Goal: Task Accomplishment & Management: Manage account settings

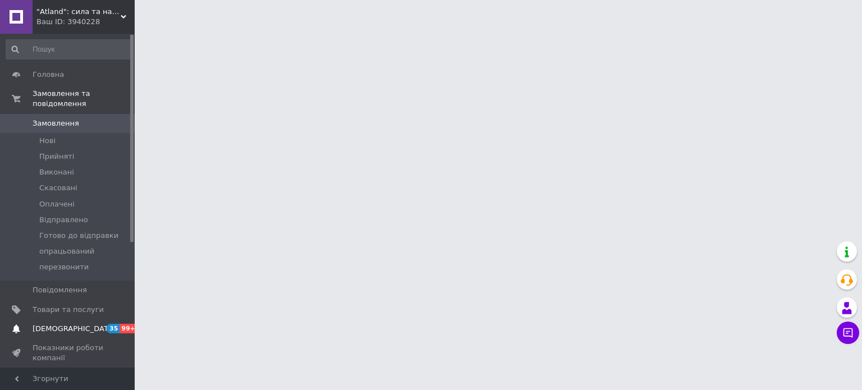
click at [63, 324] on span "[DEMOGRAPHIC_DATA]" at bounding box center [74, 329] width 83 height 10
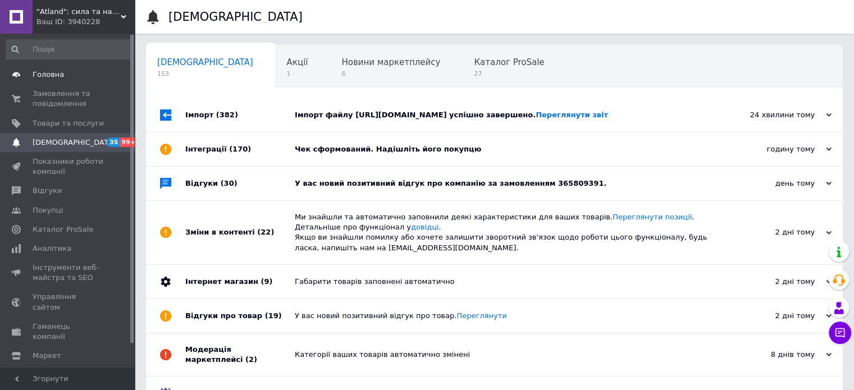
click at [73, 83] on link "Головна" at bounding box center [69, 74] width 138 height 19
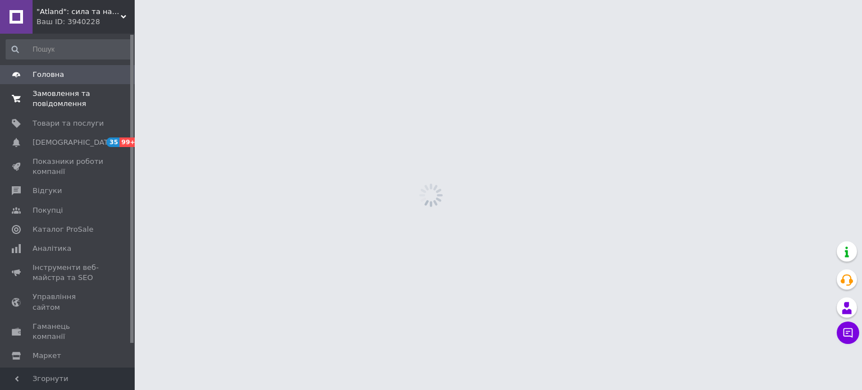
click at [63, 105] on span "Замовлення та повідомлення" at bounding box center [68, 99] width 71 height 20
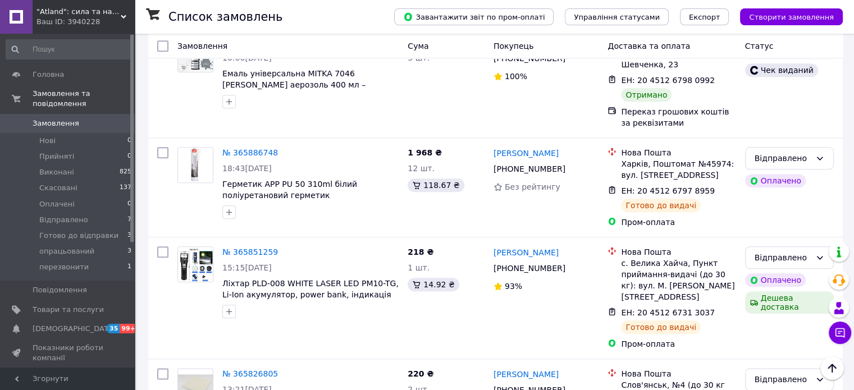
scroll to position [1235, 0]
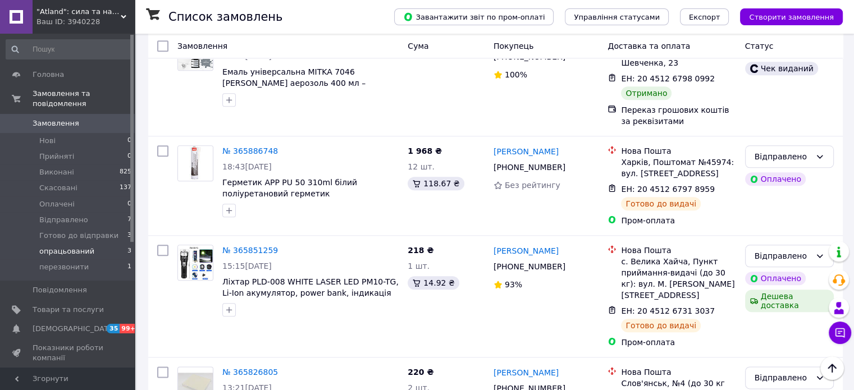
click at [84, 246] on span "опрацьований" at bounding box center [66, 251] width 55 height 10
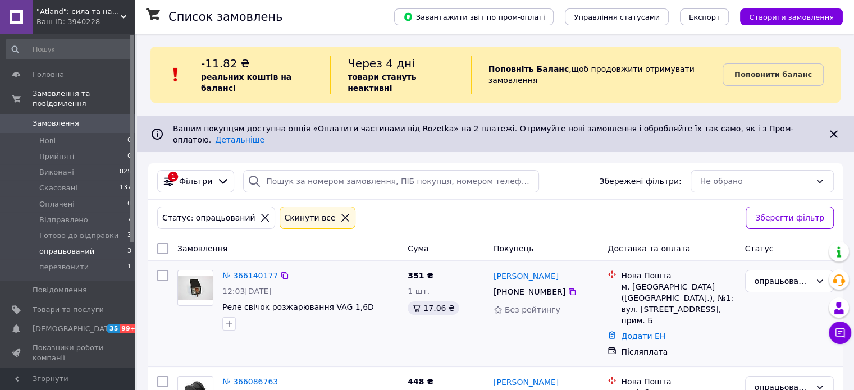
scroll to position [147, 0]
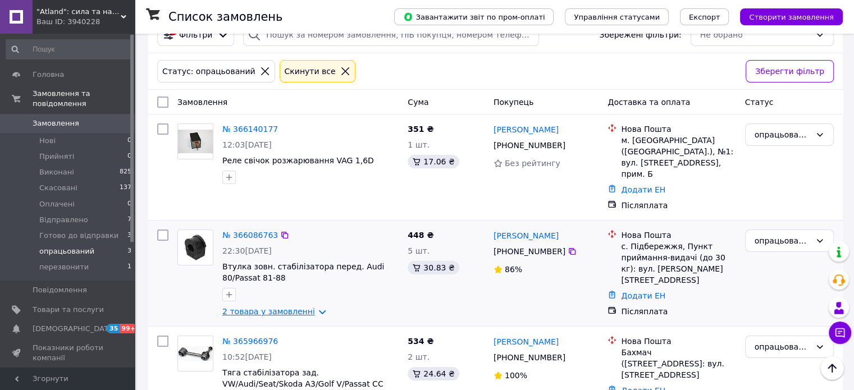
click at [259, 307] on link "2 товара у замовленні" at bounding box center [268, 311] width 93 height 9
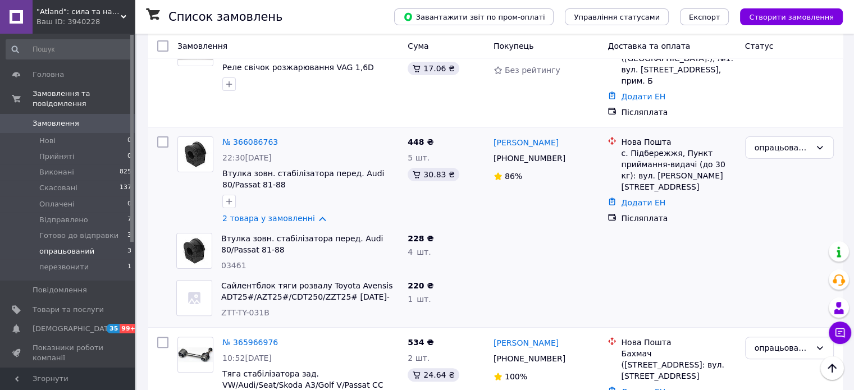
scroll to position [241, 0]
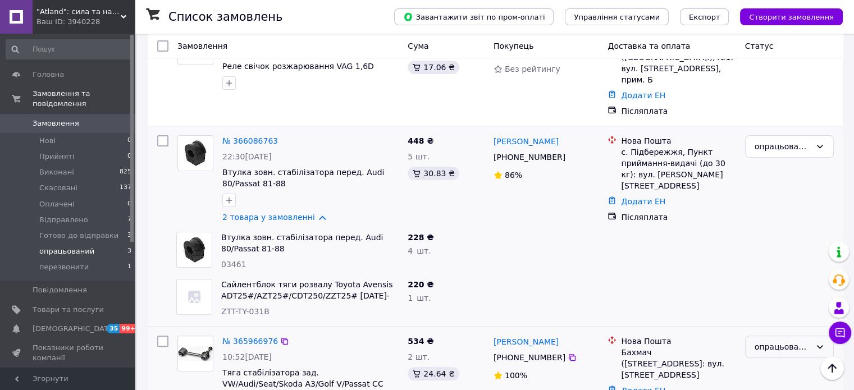
click at [825, 336] on div "опрацьований" at bounding box center [789, 347] width 89 height 22
click at [543, 227] on div at bounding box center [546, 250] width 115 height 47
click at [85, 231] on span "Готово до відправки" at bounding box center [78, 236] width 79 height 10
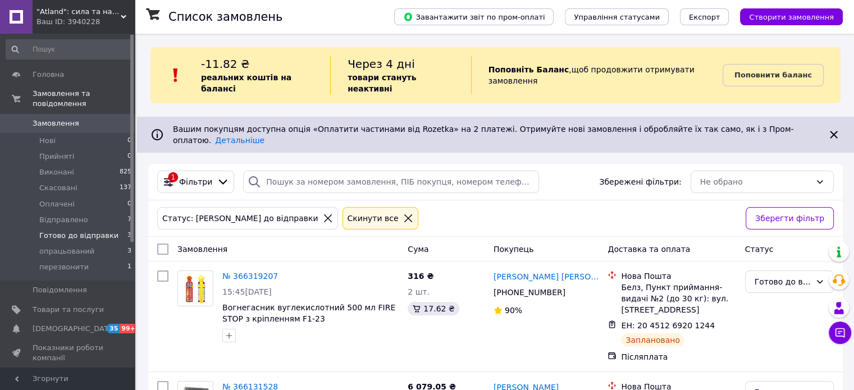
scroll to position [235, 0]
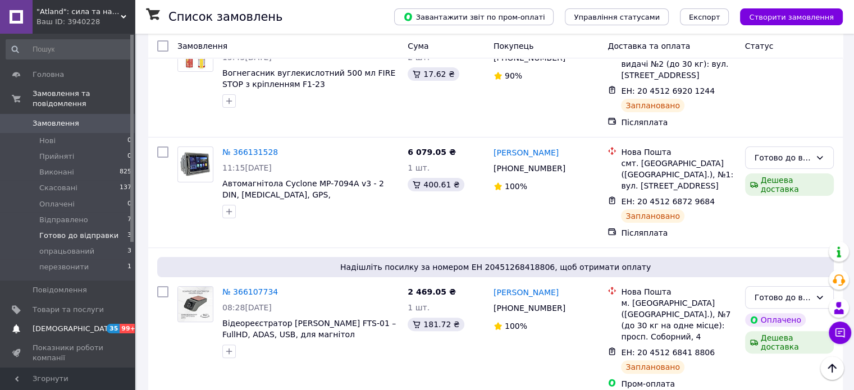
click at [76, 324] on link "[DEMOGRAPHIC_DATA] 35 99+" at bounding box center [69, 328] width 138 height 19
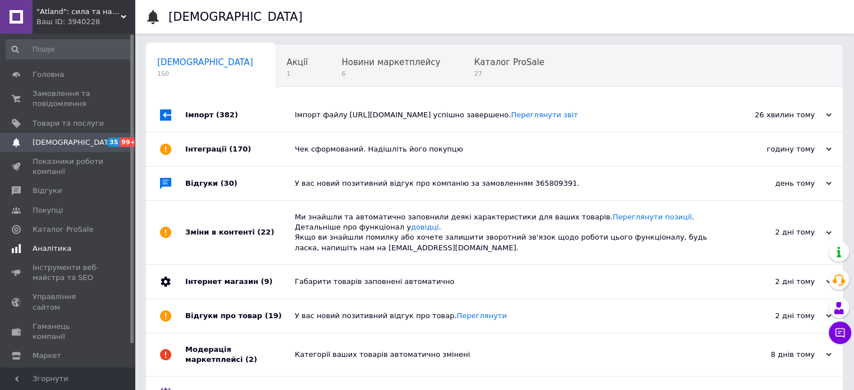
click at [79, 251] on span "Аналітика" at bounding box center [68, 249] width 71 height 10
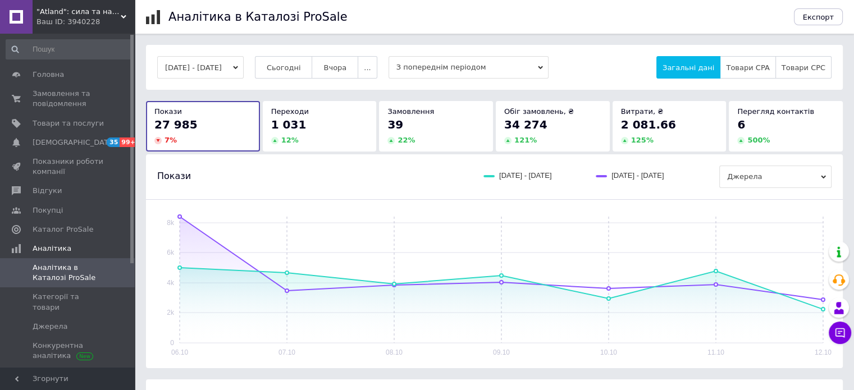
click at [220, 60] on button "[DATE] - [DATE]" at bounding box center [200, 67] width 86 height 22
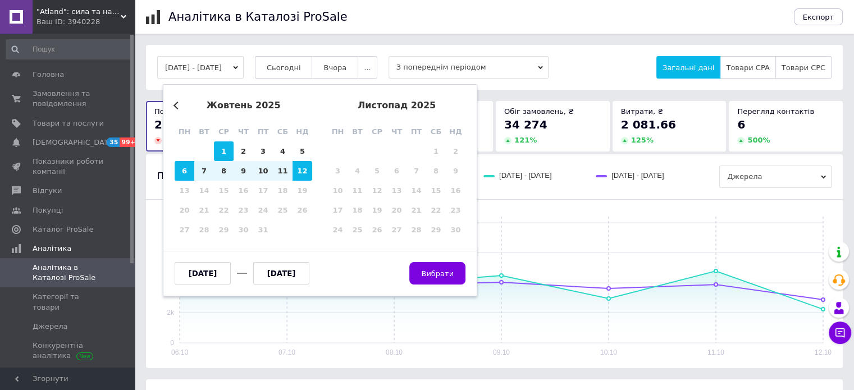
click at [225, 155] on div "1" at bounding box center [224, 151] width 20 height 20
type input "[DATE]"
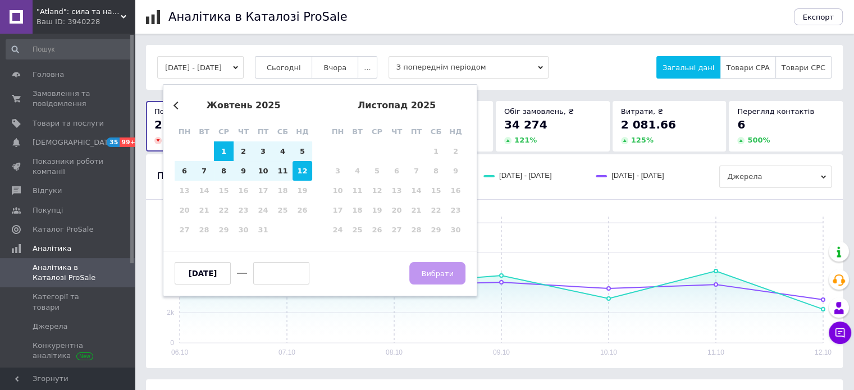
click at [297, 166] on div "12" at bounding box center [302, 171] width 20 height 20
type input "[DATE]"
click at [452, 273] on span "Вибрати" at bounding box center [437, 273] width 33 height 8
